Goal: Transaction & Acquisition: Purchase product/service

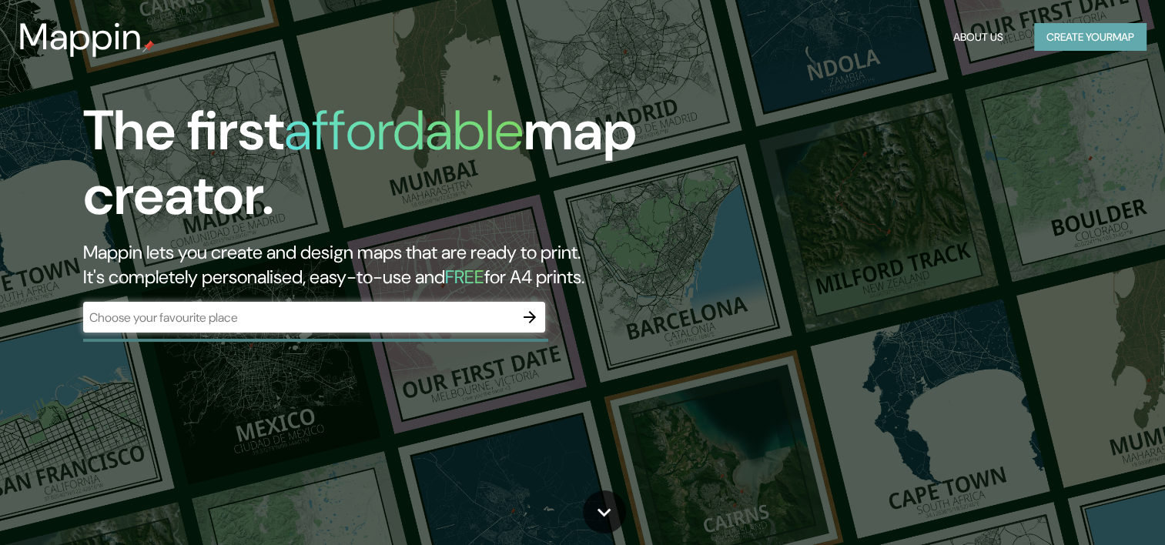
click at [1058, 38] on button "Create your map" at bounding box center [1090, 37] width 112 height 28
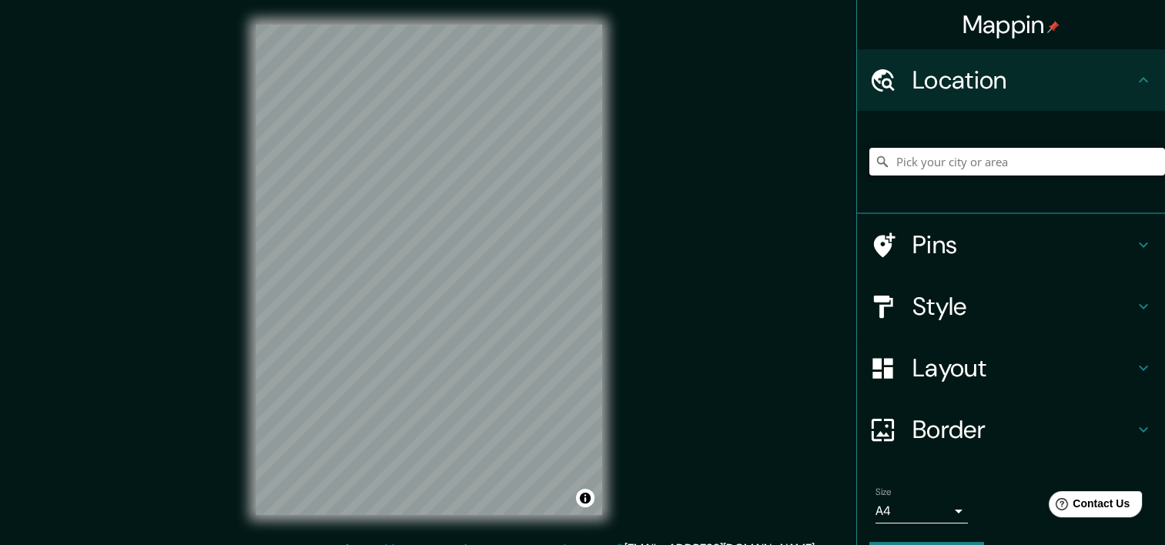
click at [909, 162] on input "Pick your city or area" at bounding box center [1017, 162] width 296 height 28
drag, startPoint x: 923, startPoint y: 166, endPoint x: 1072, endPoint y: 161, distance: 148.7
click at [1072, 161] on input "[GEOGRAPHIC_DATA], [GEOGRAPHIC_DATA], [GEOGRAPHIC_DATA] Septentrional, [GEOGRAP…" at bounding box center [1017, 162] width 296 height 28
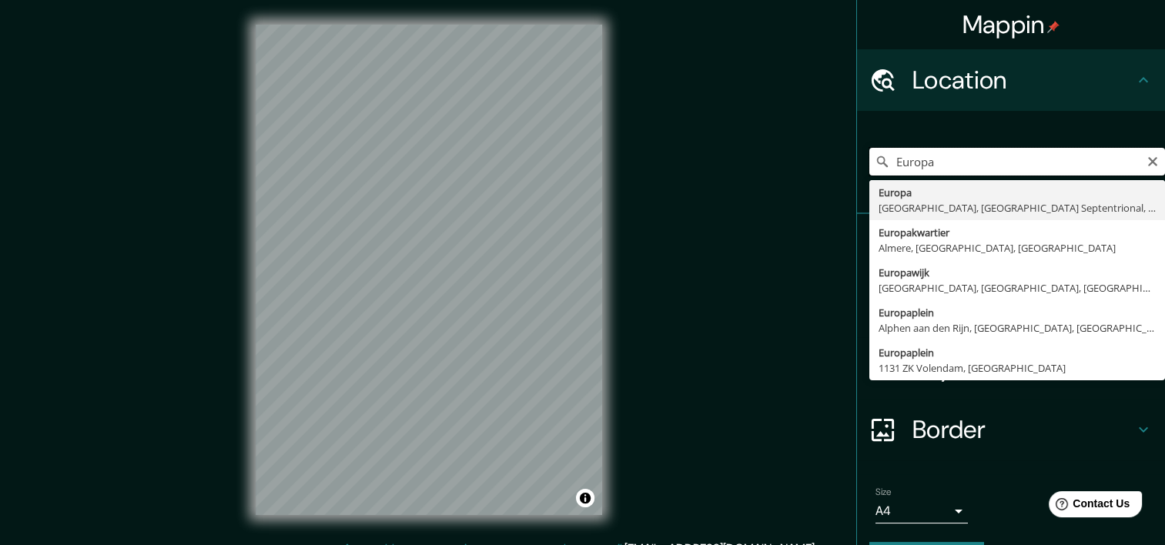
click at [1072, 161] on input "Europa" at bounding box center [1017, 162] width 296 height 28
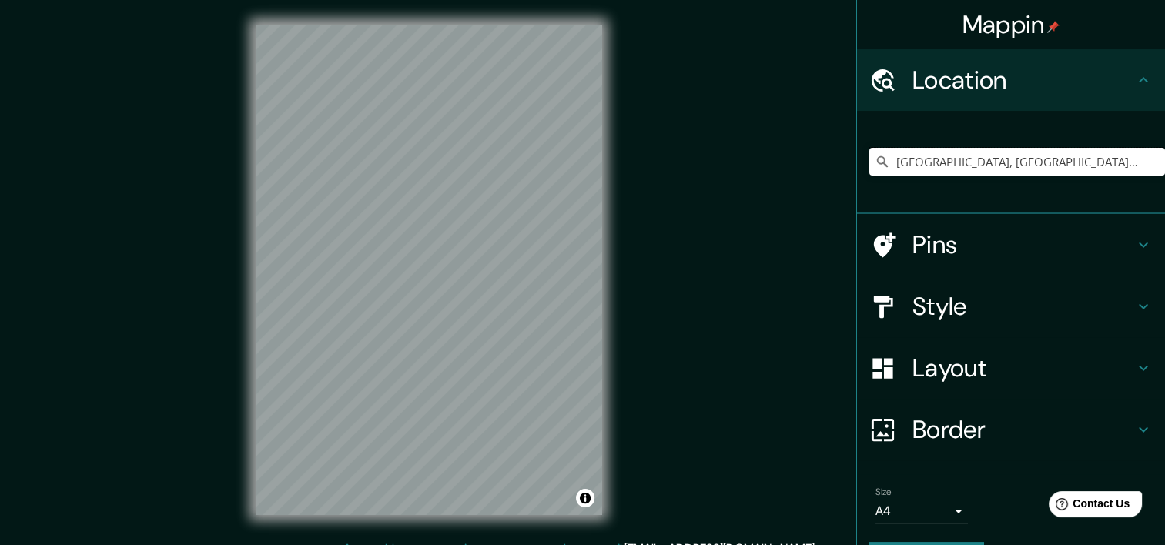
type input "[GEOGRAPHIC_DATA], [GEOGRAPHIC_DATA], [GEOGRAPHIC_DATA] Septentrional, [GEOGRAP…"
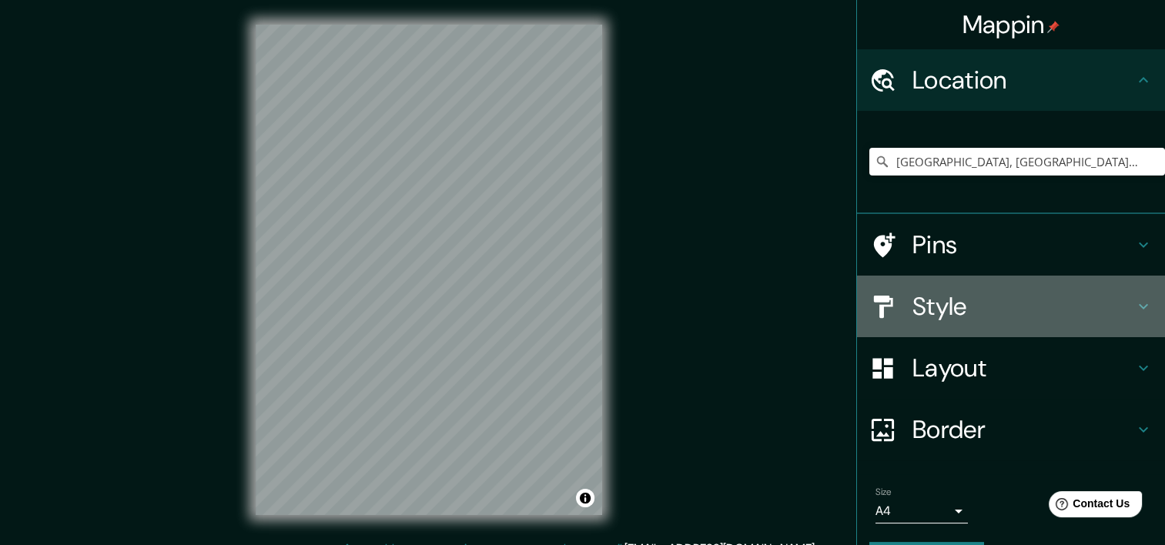
click at [994, 304] on h4 "Style" at bounding box center [1023, 306] width 222 height 31
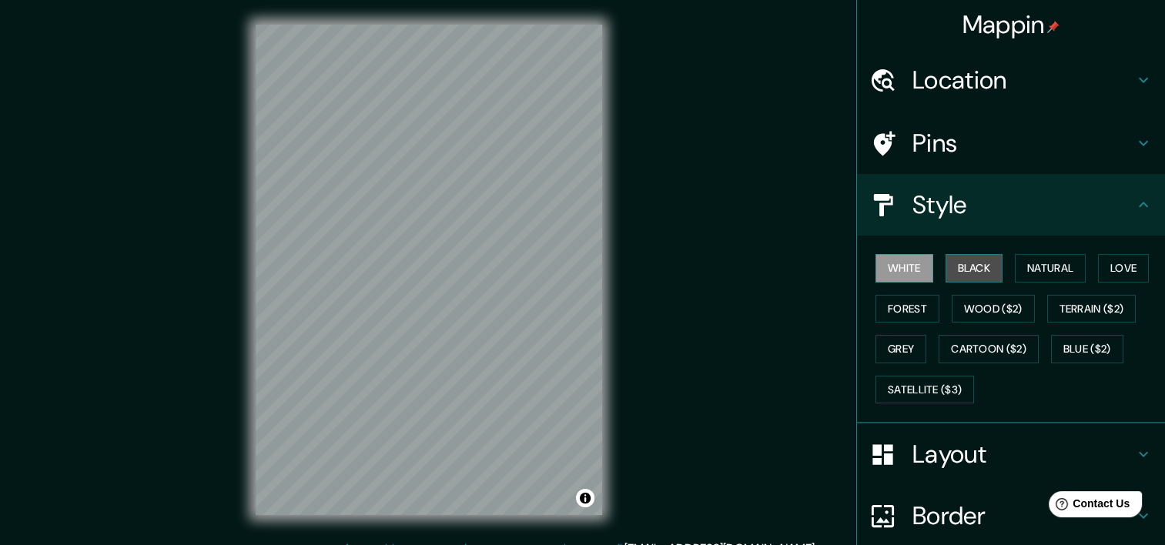
click at [961, 273] on button "Black" at bounding box center [974, 268] width 58 height 28
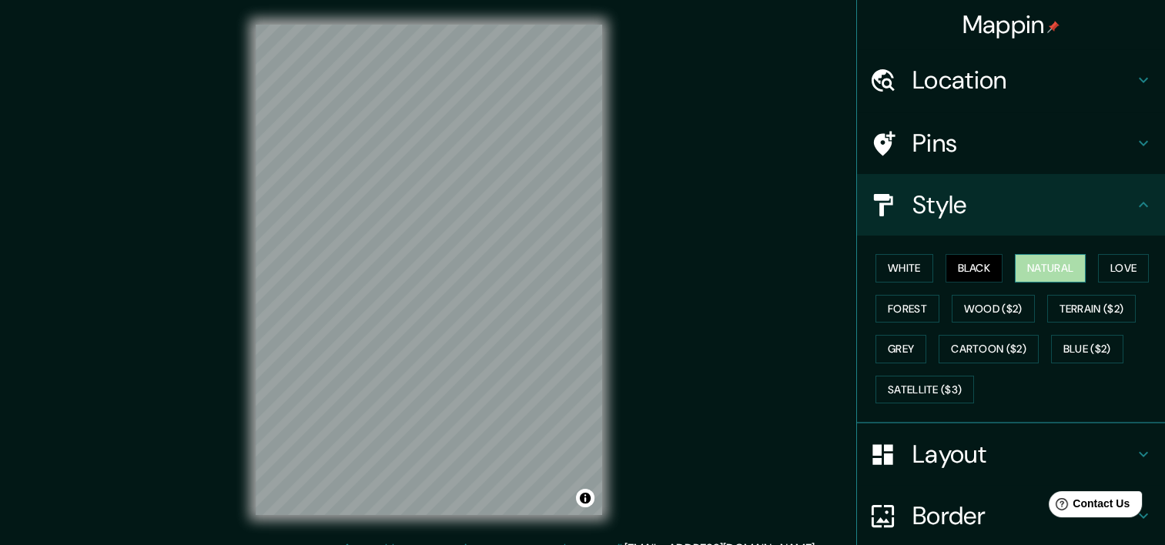
click at [1015, 273] on button "Natural" at bounding box center [1050, 268] width 71 height 28
click at [1099, 266] on button "Love" at bounding box center [1123, 268] width 51 height 28
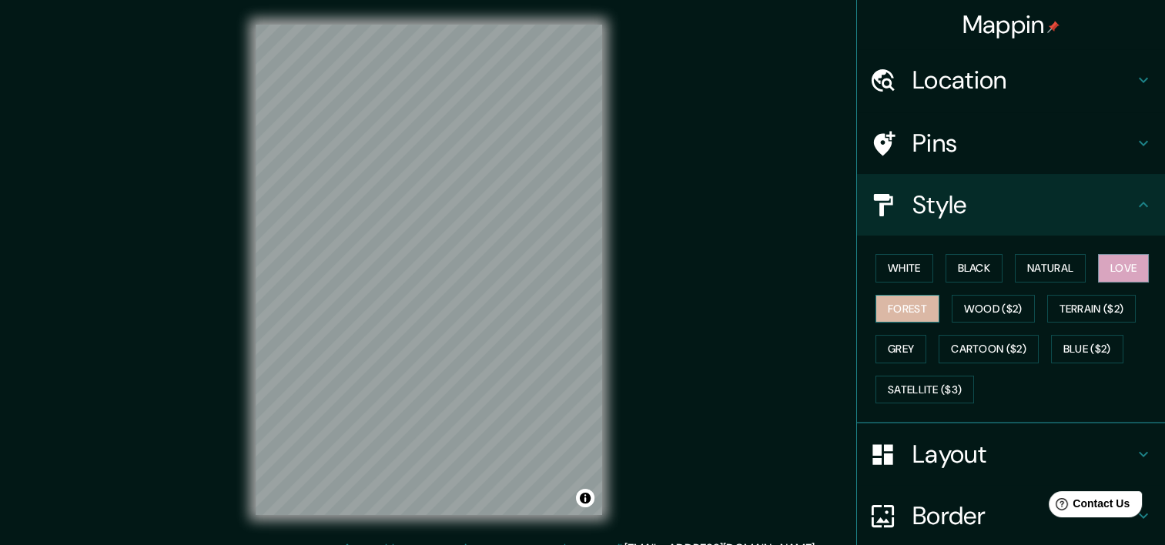
click at [907, 302] on button "Forest" at bounding box center [907, 309] width 64 height 28
click at [966, 302] on button "Wood ($2)" at bounding box center [993, 309] width 83 height 28
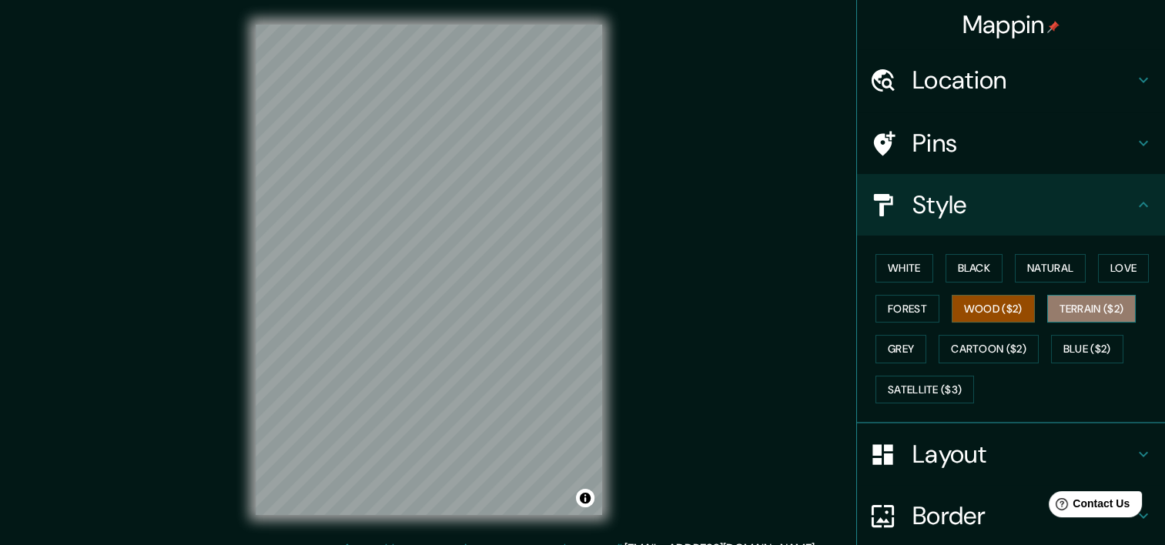
click at [1066, 307] on button "Terrain ($2)" at bounding box center [1091, 309] width 89 height 28
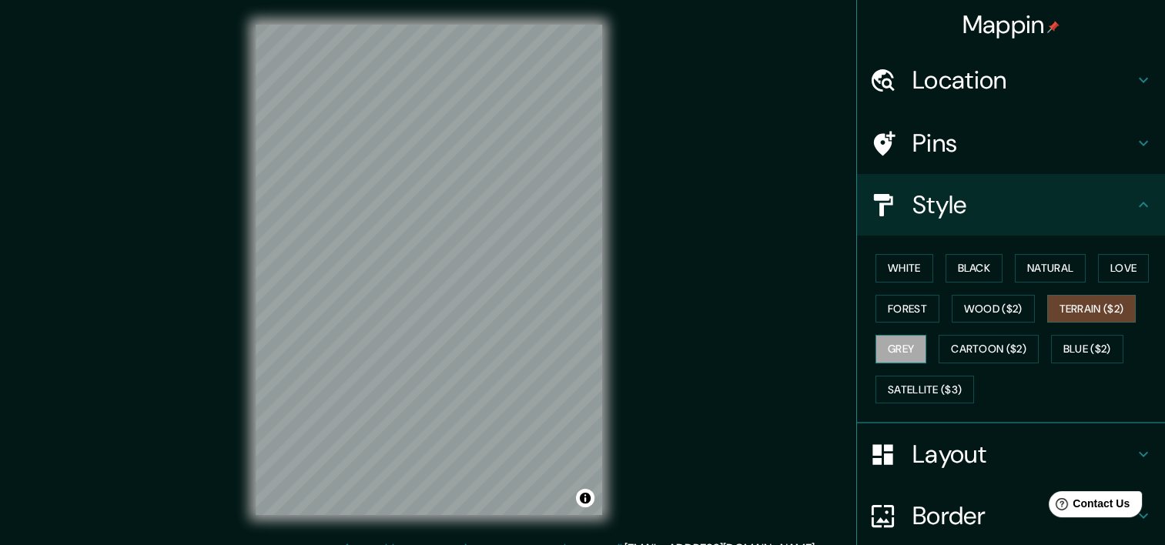
click at [908, 346] on button "Grey" at bounding box center [900, 349] width 51 height 28
click at [912, 383] on button "Satellite ($3)" at bounding box center [924, 390] width 99 height 28
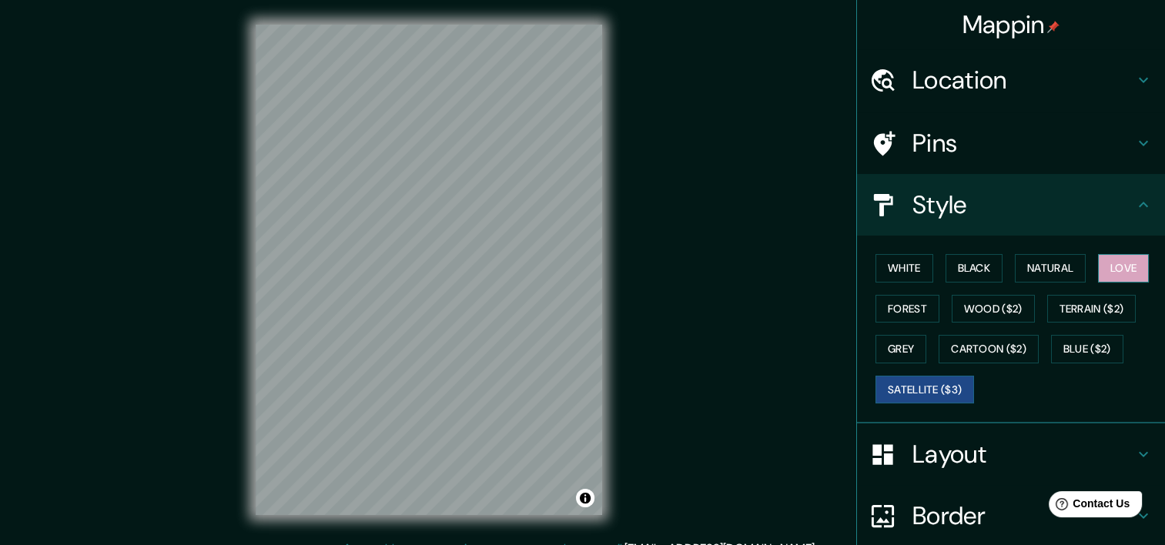
click at [1098, 271] on button "Love" at bounding box center [1123, 268] width 51 height 28
click at [1058, 266] on button "Natural" at bounding box center [1050, 268] width 71 height 28
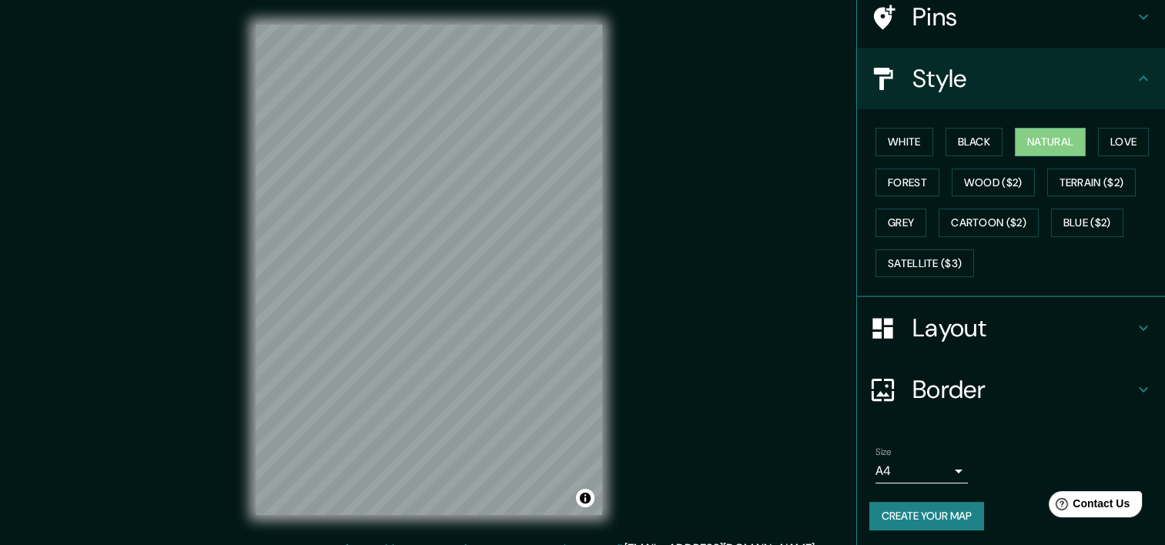
scroll to position [127, 0]
